Goal: Find specific page/section: Find specific page/section

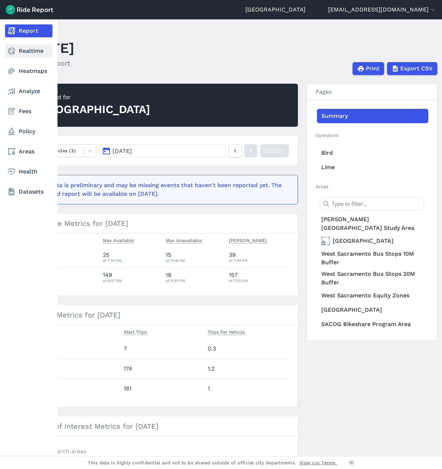
click at [37, 55] on link "Realtime" at bounding box center [28, 51] width 47 height 13
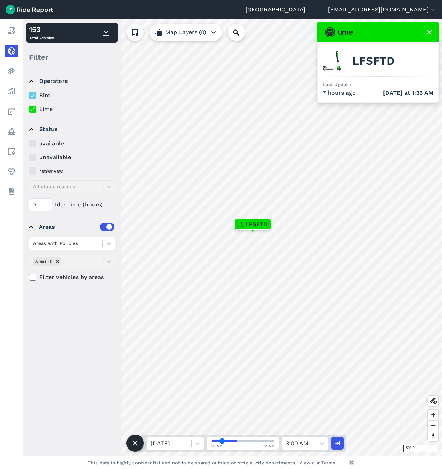
click at [222, 440] on input "range" at bounding box center [243, 440] width 62 height 3
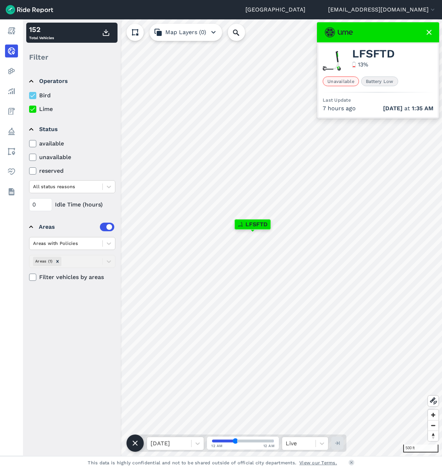
drag, startPoint x: 222, startPoint y: 440, endPoint x: 246, endPoint y: 436, distance: 24.7
click at [246, 439] on input "range" at bounding box center [243, 440] width 62 height 3
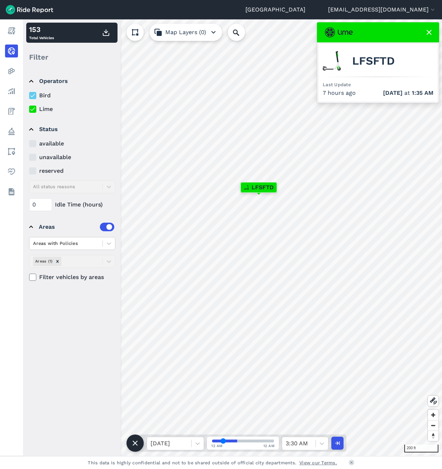
click at [223, 440] on input "range" at bounding box center [243, 440] width 62 height 3
drag, startPoint x: 223, startPoint y: 440, endPoint x: 227, endPoint y: 439, distance: 4.7
click at [227, 439] on input "range" at bounding box center [243, 440] width 62 height 3
click at [213, 441] on input "range" at bounding box center [243, 440] width 62 height 3
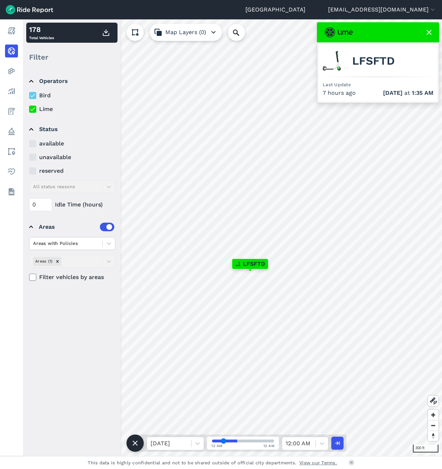
click at [224, 442] on input "range" at bounding box center [243, 440] width 62 height 3
drag, startPoint x: 226, startPoint y: 441, endPoint x: 232, endPoint y: 440, distance: 6.1
click at [232, 440] on input "range" at bounding box center [243, 440] width 62 height 3
click at [229, 441] on input "range" at bounding box center [243, 440] width 62 height 3
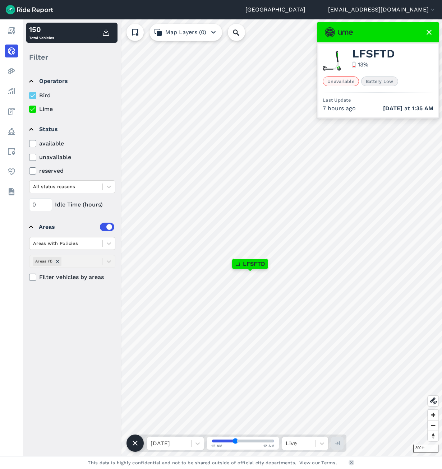
drag, startPoint x: 229, startPoint y: 441, endPoint x: 248, endPoint y: 438, distance: 19.3
type input "35"
click at [248, 439] on input "range" at bounding box center [243, 440] width 62 height 3
